Goal: Check status: Check status

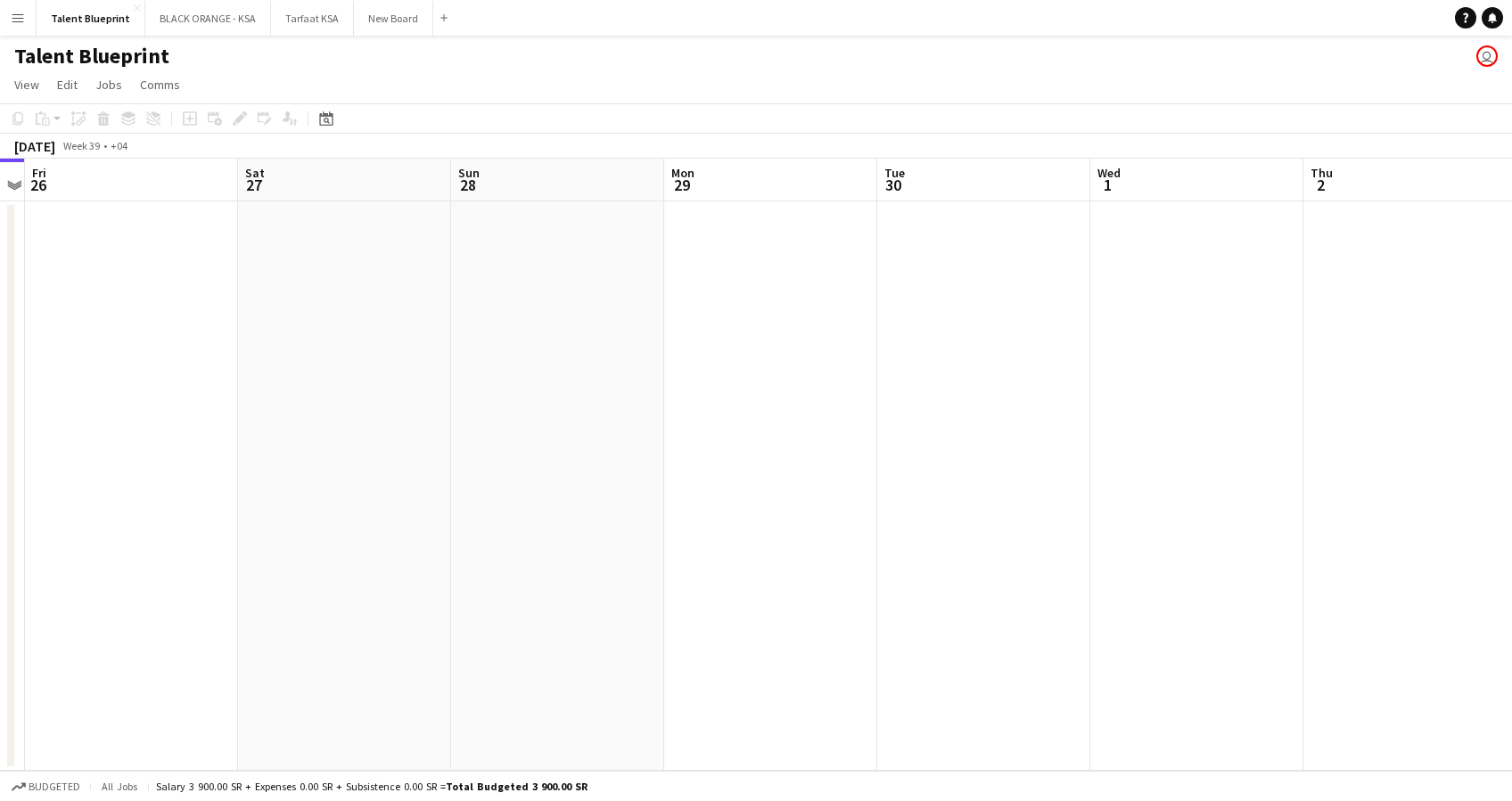
drag, startPoint x: 492, startPoint y: 334, endPoint x: 91, endPoint y: 410, distance: 408.1
click at [91, 410] on app-calendar-viewport "Mon 22 Tue 23 Wed 24 Thu 25 Fri 26 Sat 27 Sun 28 Mon 29 Tue 30 Wed 1 Thu 2 Fri …" at bounding box center [756, 464] width 1512 height 612
drag, startPoint x: 677, startPoint y: 412, endPoint x: 51, endPoint y: 393, distance: 626.3
click at [51, 393] on app-calendar-viewport "Fri 26 Sat 27 Sun 28 Mon 29 Tue 30 Wed 1 Thu 2 Fri 3 Sat 4 Sun 5 Mon 6 Tue 7 We…" at bounding box center [756, 464] width 1512 height 612
drag, startPoint x: 556, startPoint y: 404, endPoint x: 887, endPoint y: 426, distance: 331.7
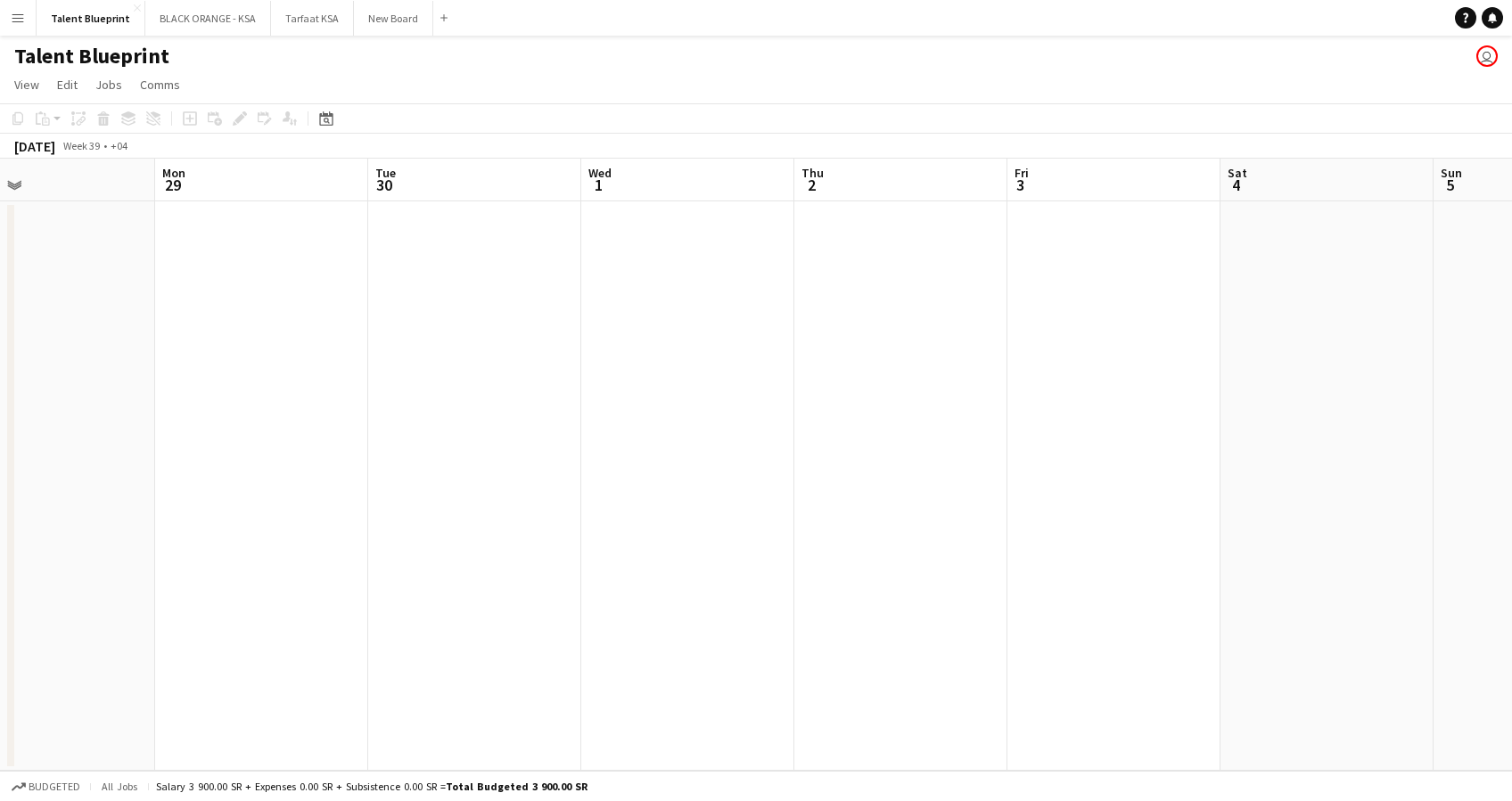
click at [887, 426] on app-calendar-viewport "Fri 26 Sat 27 Sun 28 Mon 29 Tue 30 Wed 1 Thu 2 Fri 3 Sat 4 Sun 5 Mon 6 Tue 7 We…" at bounding box center [756, 464] width 1512 height 612
drag, startPoint x: 485, startPoint y: 345, endPoint x: 539, endPoint y: 363, distance: 56.9
click at [1048, 406] on app-calendar-viewport "Mon 22 Tue 23 Wed 24 Thu 25 Fri 26 Sat 27 Sun 28 Mon 29 Tue 30 Wed 1 Thu 2 Fri …" at bounding box center [756, 464] width 1512 height 612
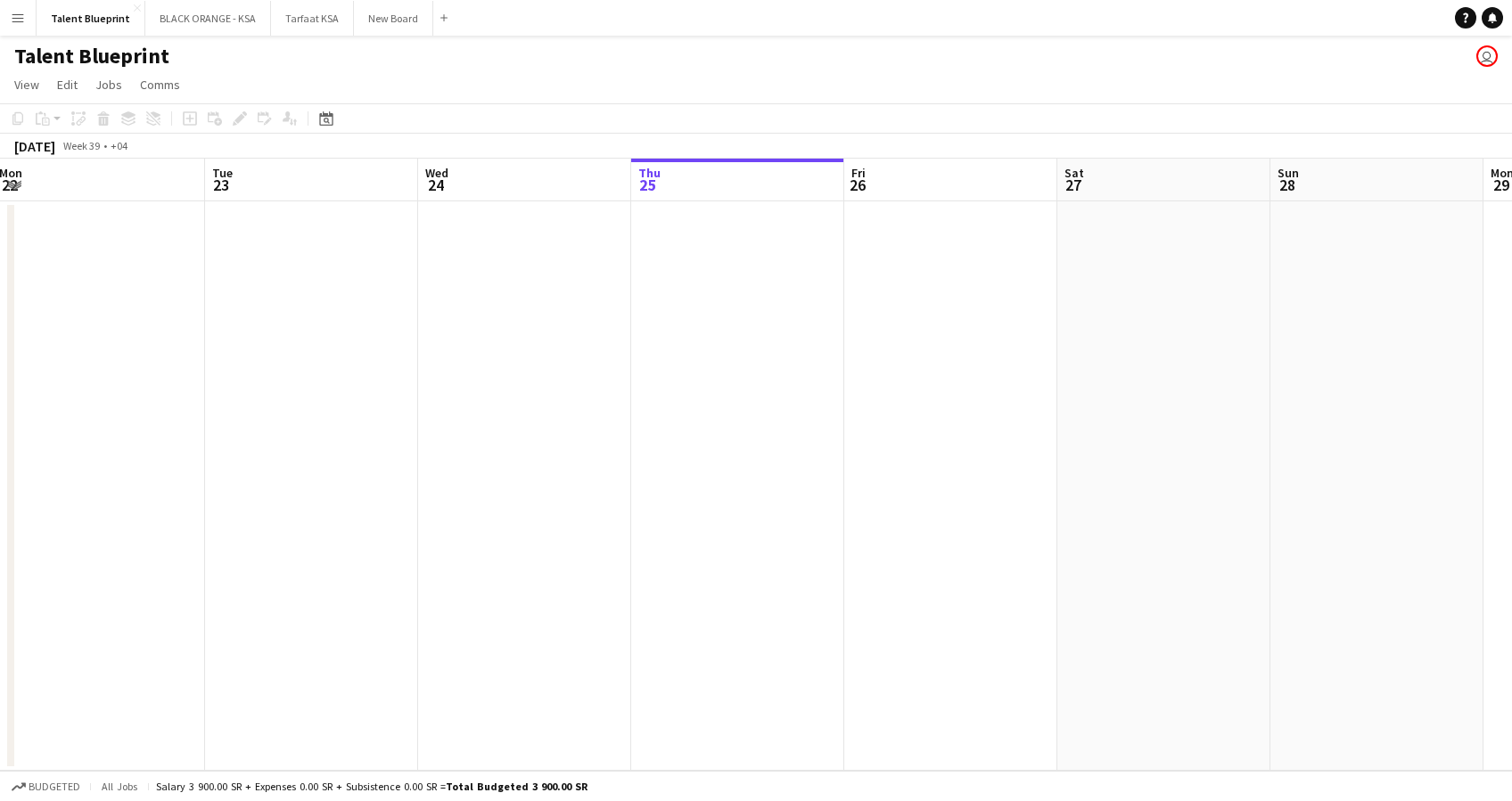
drag, startPoint x: 512, startPoint y: 369, endPoint x: 947, endPoint y: 351, distance: 435.4
click at [995, 354] on app-calendar-viewport "Sat 20 Sun 21 Mon 22 Tue 23 Wed 24 Thu 25 Fri 26 Sat 27 Sun 28 Mon 29 Tue 30 We…" at bounding box center [756, 464] width 1512 height 612
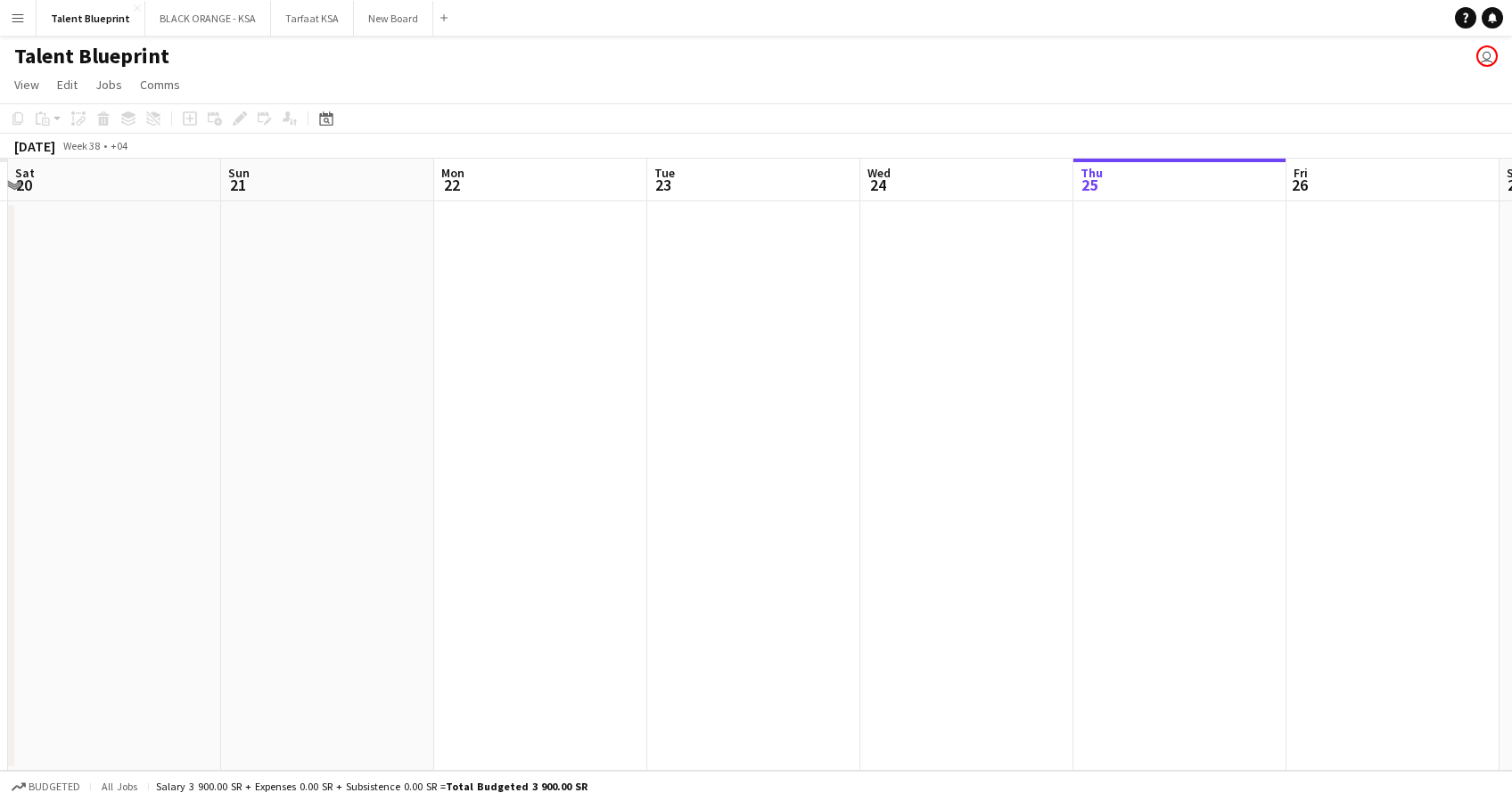
drag, startPoint x: 563, startPoint y: 348, endPoint x: 956, endPoint y: 356, distance: 393.1
click at [956, 356] on app-calendar-viewport "Thu 18 Fri 19 Sat 20 Sun 21 Mon 22 Tue 23 Wed 24 Thu 25 Fri 26 Sat 27 Sun 28 Mo…" at bounding box center [756, 464] width 1512 height 612
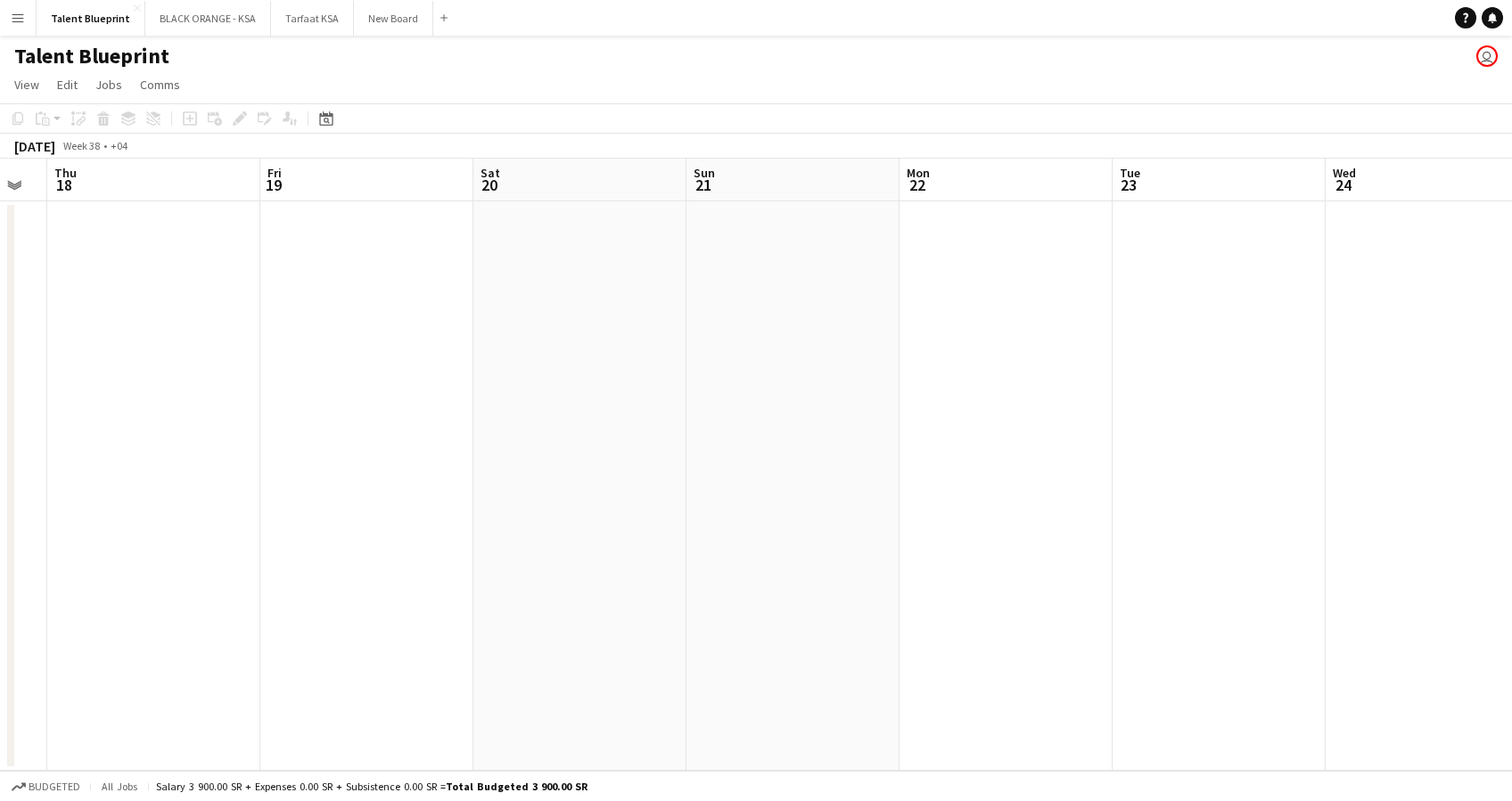
drag, startPoint x: 400, startPoint y: 339, endPoint x: 864, endPoint y: 328, distance: 464.1
click at [864, 328] on app-calendar-viewport "Tue 16 Wed 17 Thu 18 Fri 19 Sat 20 Sun 21 Mon 22 Tue 23 Wed 24 Thu 25 Fri 26 Sa…" at bounding box center [756, 464] width 1512 height 612
drag, startPoint x: 355, startPoint y: 338, endPoint x: 822, endPoint y: 339, distance: 467.0
click at [822, 339] on app-calendar-viewport "Sat 13 Sun 14 Mon 15 Tue 16 Wed 17 Thu 18 Fri 19 Sat 20 Sun 21 Mon 22 Tue 23 We…" at bounding box center [756, 464] width 1512 height 612
drag, startPoint x: 224, startPoint y: 356, endPoint x: 795, endPoint y: 334, distance: 571.4
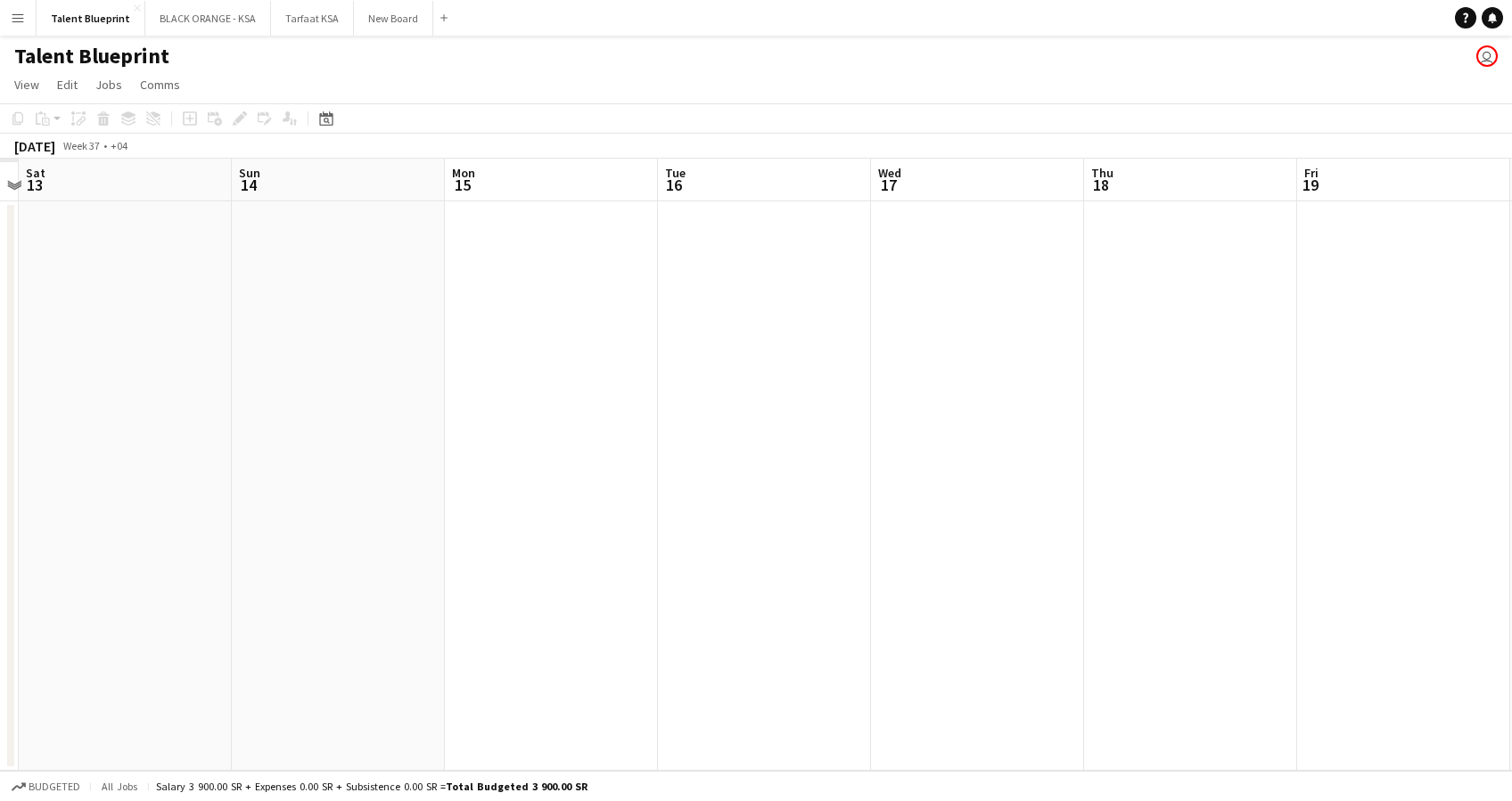
click at [795, 334] on app-calendar-viewport "Thu 11 Fri 12 Sat 13 Sun 14 Mon 15 Tue 16 Wed 17 Thu 18 Fri 19 Sat 20 Sun 21 Mo…" at bounding box center [756, 464] width 1512 height 612
drag, startPoint x: 444, startPoint y: 312, endPoint x: 477, endPoint y: 331, distance: 38.1
click at [754, 328] on app-calendar-viewport "Tue 9 Wed 10 Thu 11 Fri 12 Sat 13 Sun 14 Mon 15 Tue 16 Wed 17 Thu 18 Fri 19 Sat…" at bounding box center [756, 464] width 1512 height 612
drag, startPoint x: 345, startPoint y: 336, endPoint x: 766, endPoint y: 353, distance: 421.3
click at [822, 353] on app-calendar-viewport "Mon 8 Tue 9 Wed 10 Thu 11 Fri 12 Sat 13 Sun 14 Mon 15 Tue 16 Wed 17 Thu 18 Fri …" at bounding box center [756, 464] width 1512 height 612
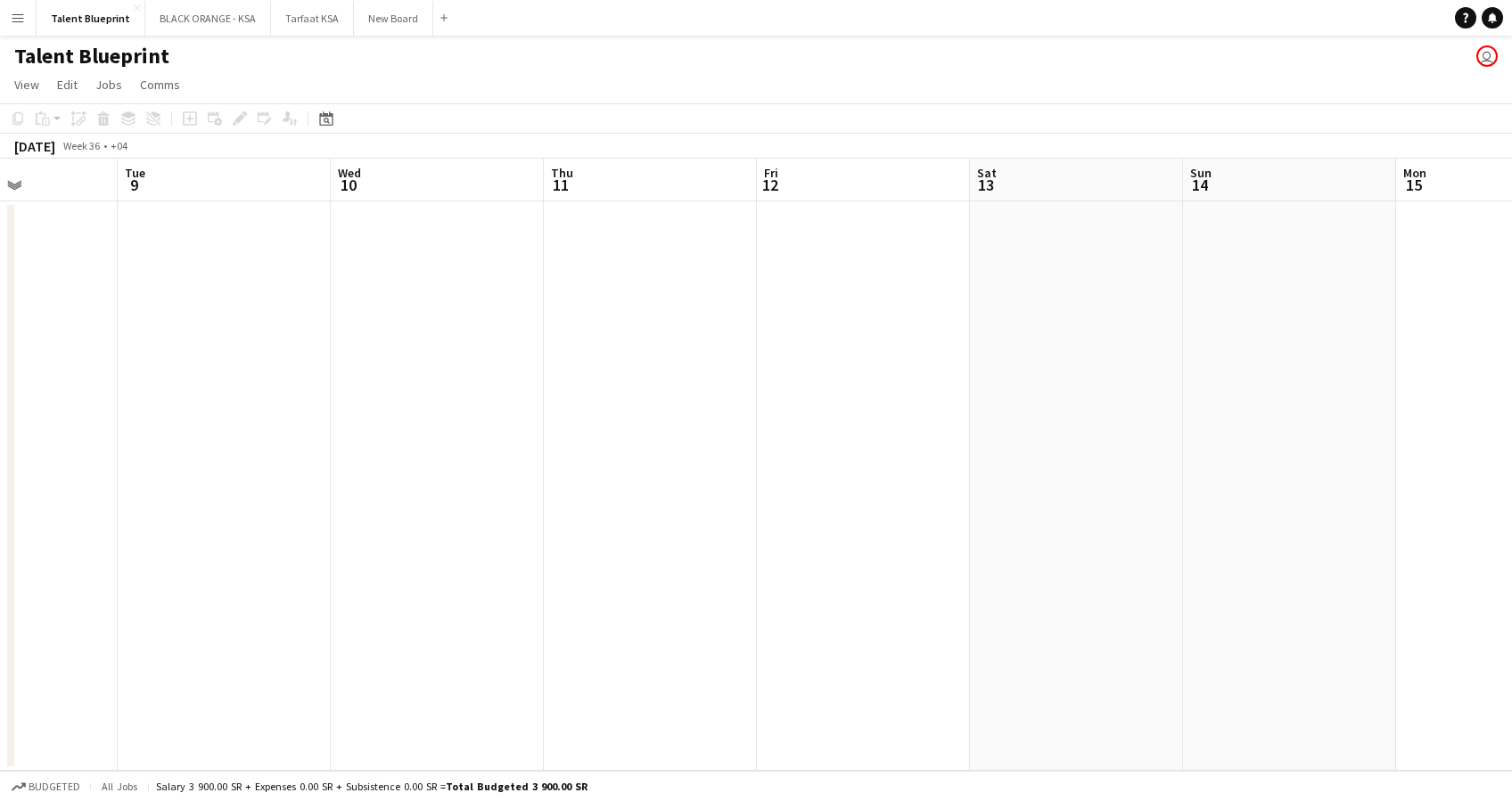
drag, startPoint x: 307, startPoint y: 358, endPoint x: 871, endPoint y: 388, distance: 564.8
click at [871, 388] on app-calendar-viewport "Sat 6 Sun 7 Mon 8 Tue 9 Wed 10 Thu 11 Fri 12 Sat 13 Sun 14 Mon 15 Tue 16 Wed 17…" at bounding box center [756, 464] width 1512 height 612
drag, startPoint x: 320, startPoint y: 359, endPoint x: 798, endPoint y: 382, distance: 478.6
click at [798, 382] on app-calendar-viewport "Mon 1 Tue 2 Wed 3 Thu 4 Fri 5 Sat 6 Sun 7 Mon 8 Tue 9 Wed 10 Thu 11 Fri 12 Sat …" at bounding box center [756, 464] width 1512 height 612
